Goal: Task Accomplishment & Management: Manage account settings

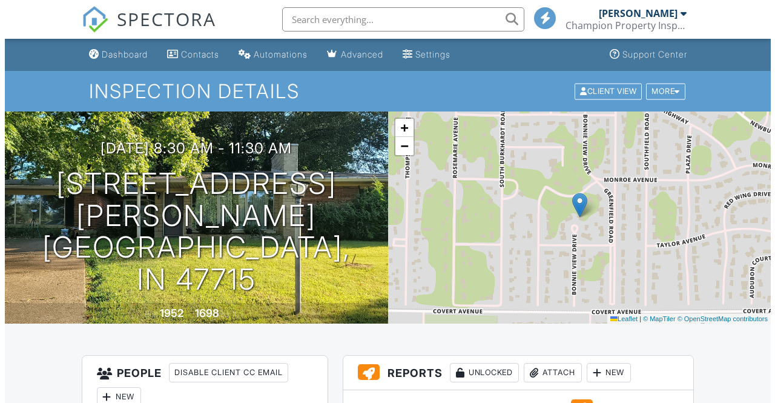
scroll to position [545, 0]
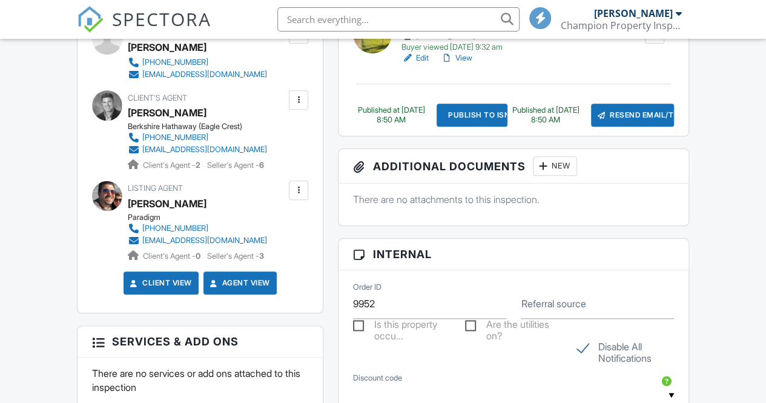
click at [637, 116] on div "Resend Email/Text" at bounding box center [632, 115] width 83 height 23
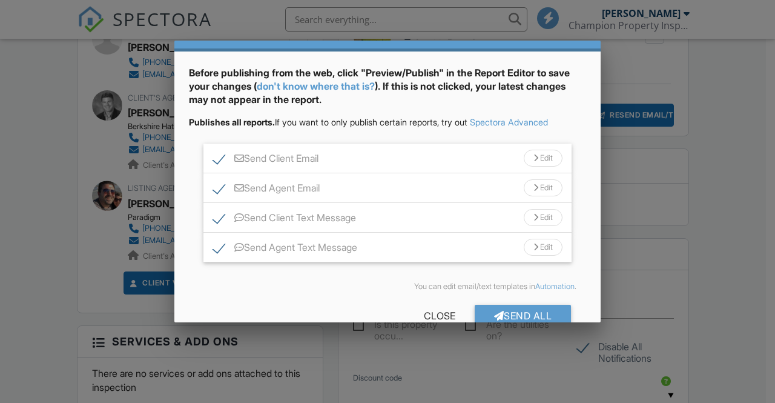
scroll to position [62, 0]
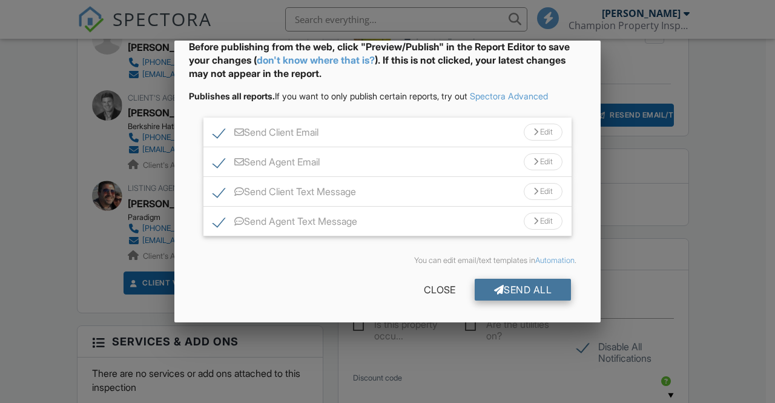
click at [517, 294] on div "Send All" at bounding box center [523, 290] width 97 height 22
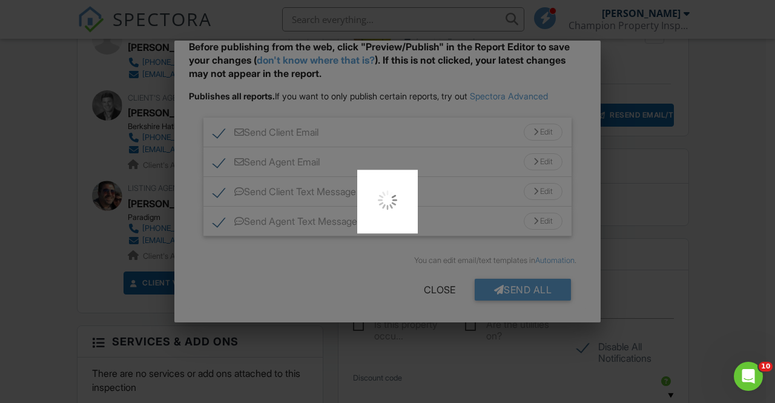
scroll to position [0, 0]
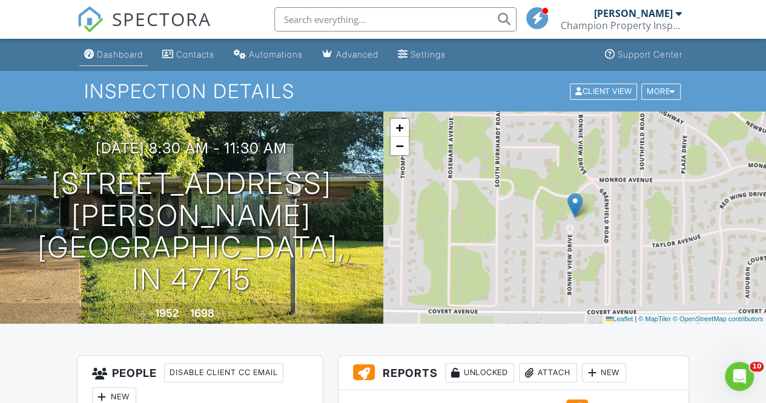
click at [137, 61] on link "Dashboard" at bounding box center [113, 55] width 68 height 22
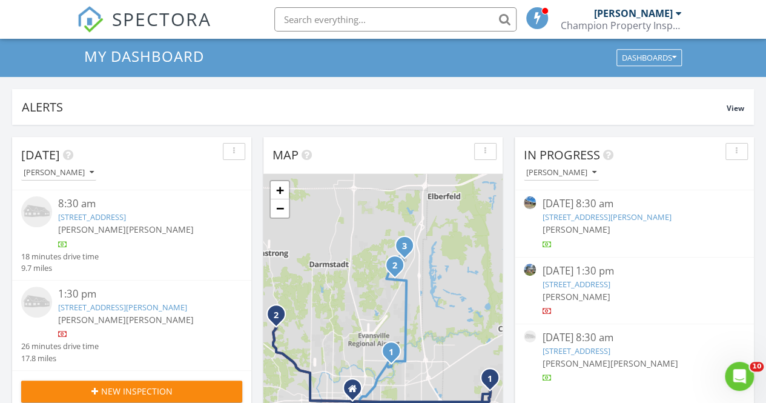
scroll to position [61, 0]
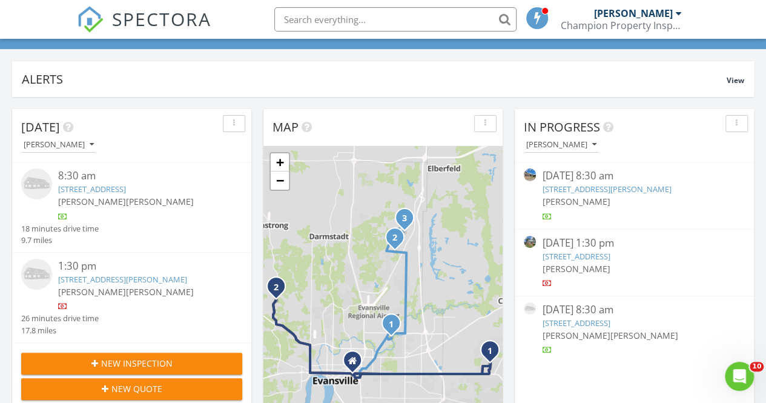
click at [614, 190] on link "9820 Arbor Lake Dr, Newburgh, IN 47630" at bounding box center [606, 189] width 129 height 11
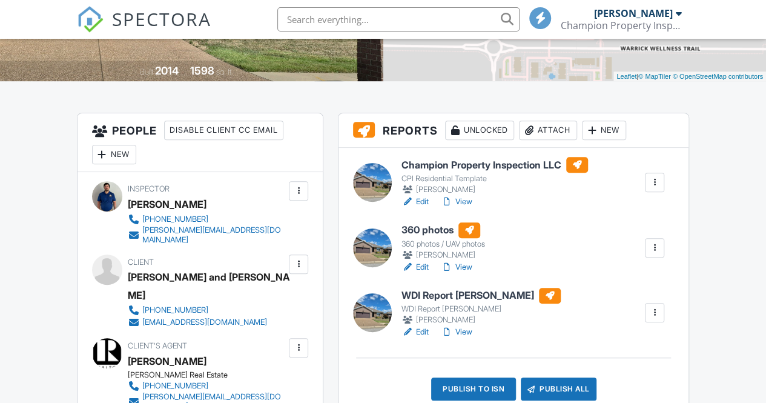
click at [420, 203] on link "Edit" at bounding box center [415, 202] width 27 height 12
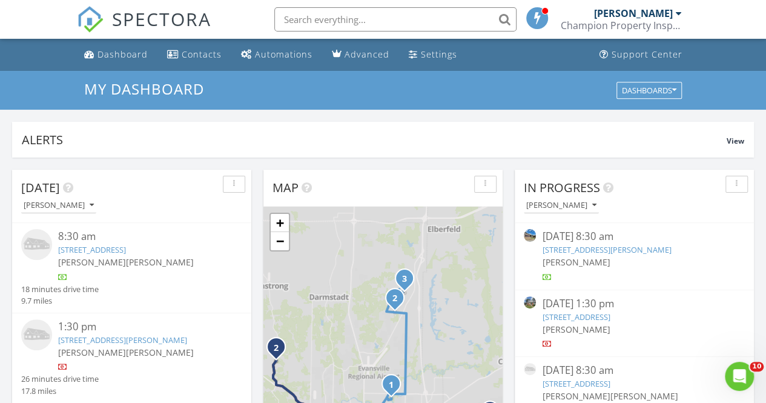
click at [630, 245] on link "[STREET_ADDRESS][PERSON_NAME]" at bounding box center [606, 249] width 129 height 11
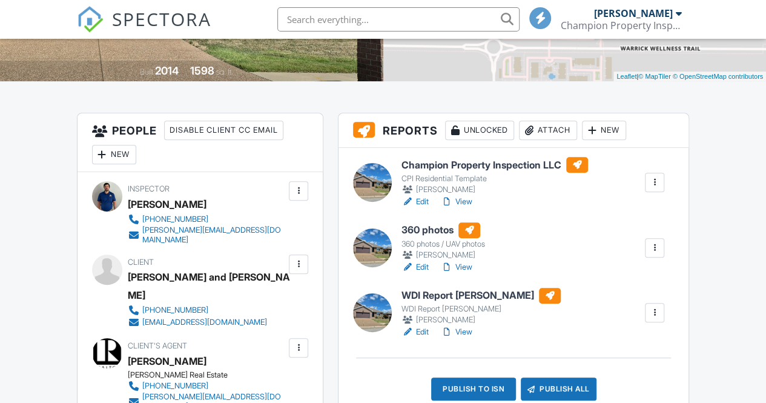
click at [491, 388] on div "Publish to ISN" at bounding box center [473, 388] width 85 height 23
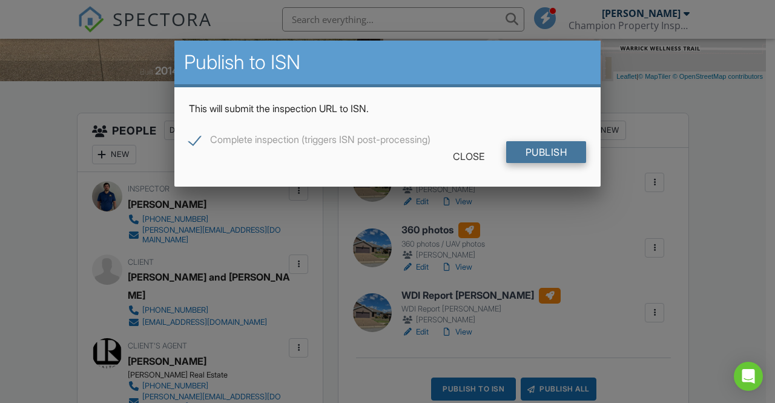
click at [546, 151] on input "Publish" at bounding box center [546, 152] width 81 height 22
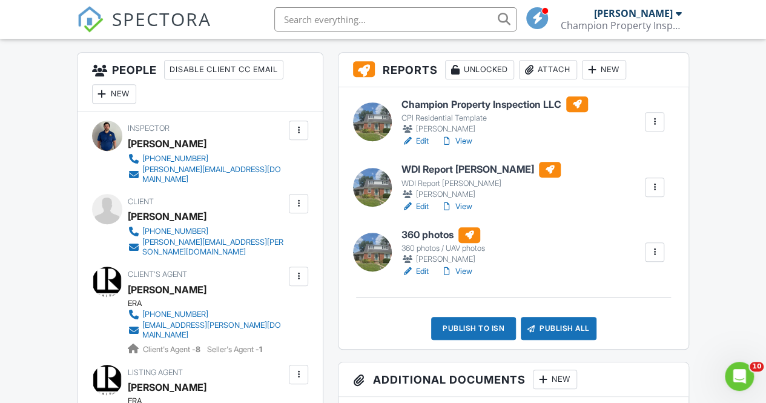
click at [421, 208] on link "Edit" at bounding box center [415, 206] width 27 height 12
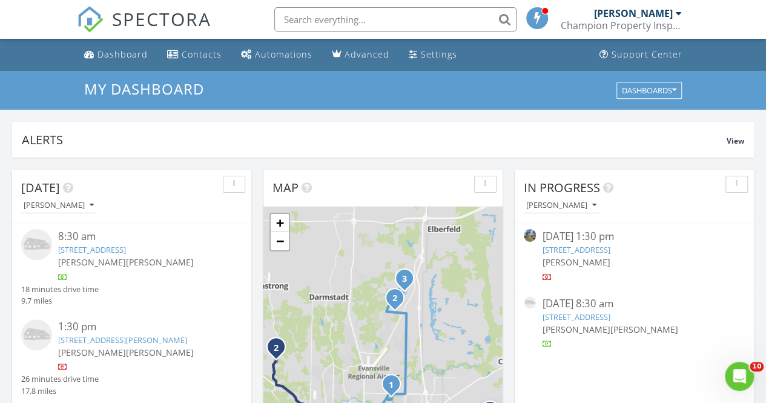
click at [610, 248] on link "3008 E Cherry, Evansville, IN 47714" at bounding box center [576, 249] width 68 height 11
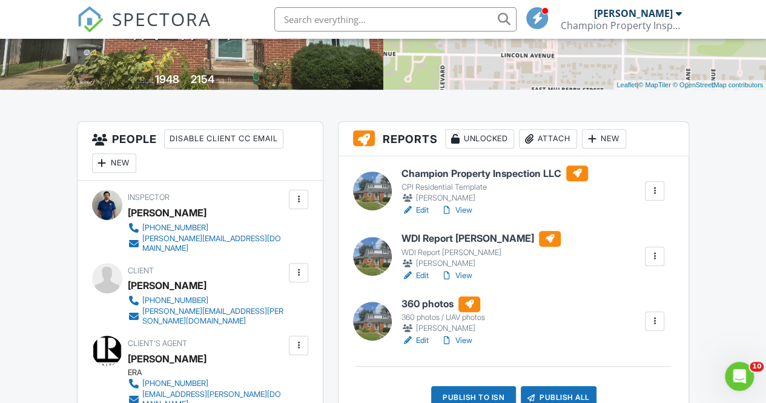
scroll to position [242, 0]
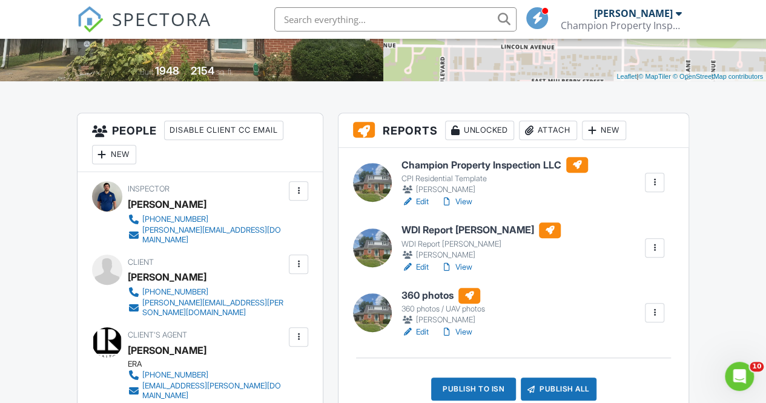
click at [422, 335] on link "Edit" at bounding box center [415, 332] width 27 height 12
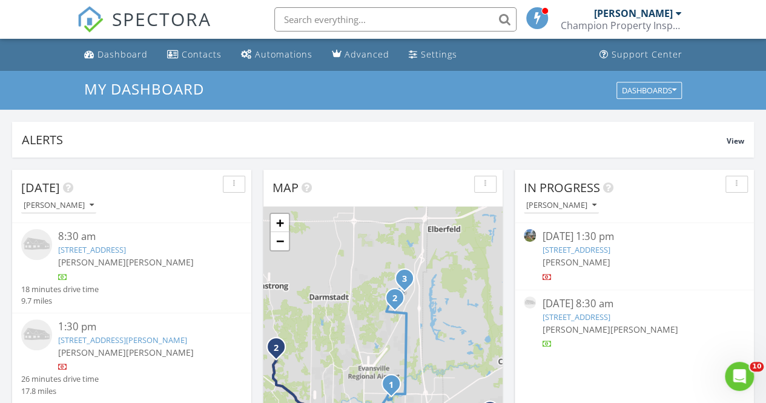
click at [610, 248] on link "[STREET_ADDRESS]" at bounding box center [576, 249] width 68 height 11
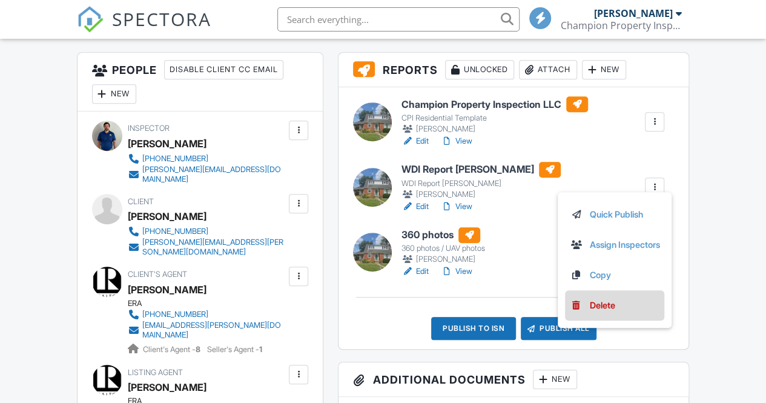
click at [600, 311] on li "Delete" at bounding box center [614, 305] width 99 height 30
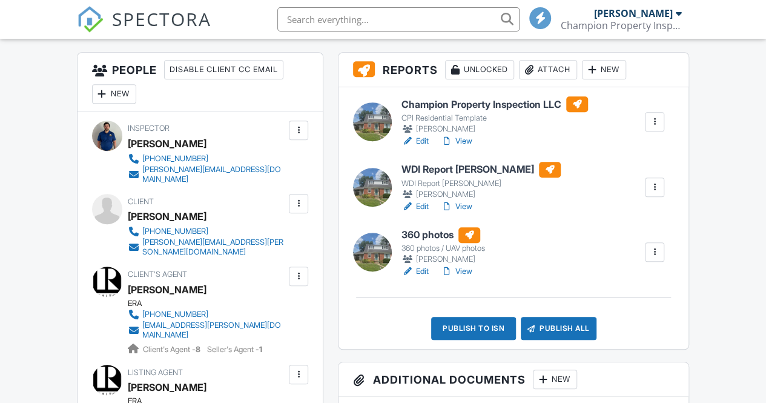
click at [654, 188] on div at bounding box center [655, 187] width 12 height 12
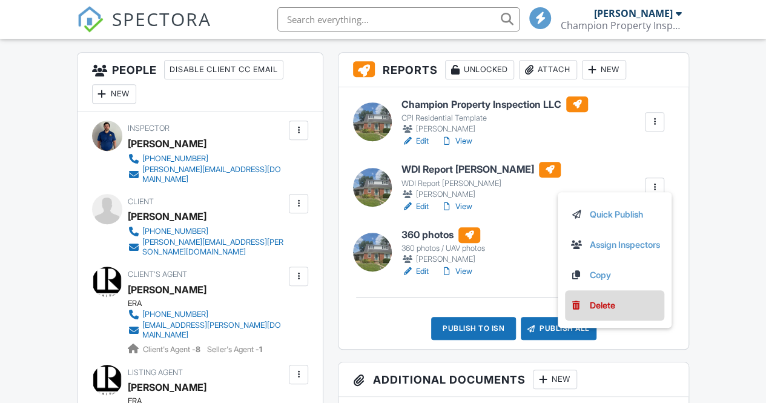
click at [595, 303] on div "Delete" at bounding box center [601, 305] width 25 height 13
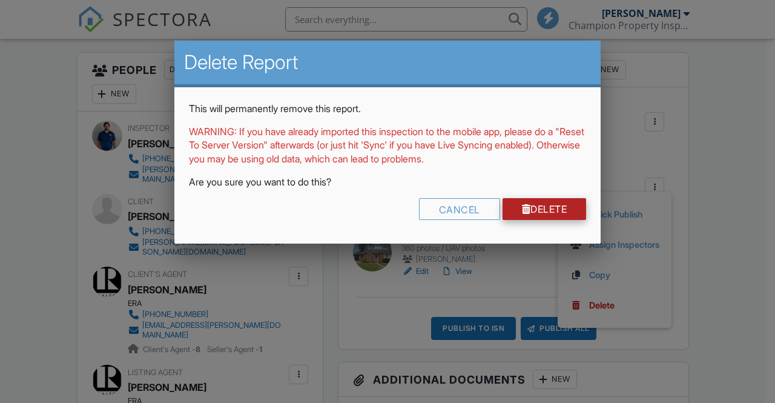
click at [551, 202] on link "Delete" at bounding box center [545, 209] width 84 height 22
